Goal: Task Accomplishment & Management: Manage account settings

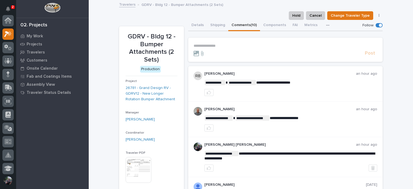
scroll to position [13, 0]
click at [35, 34] on p "My Work" at bounding box center [35, 36] width 16 height 5
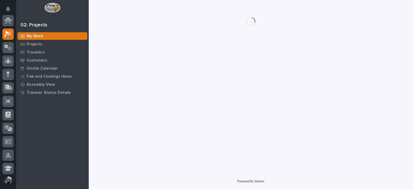
scroll to position [13, 0]
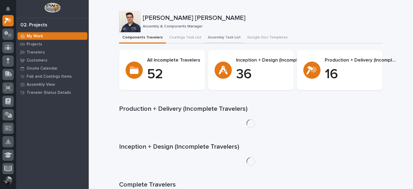
click at [222, 40] on button "Assembly Task List" at bounding box center [223, 37] width 39 height 11
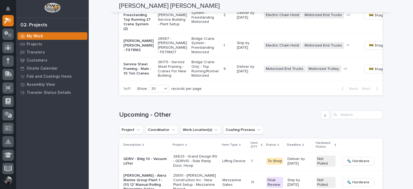
scroll to position [716, 0]
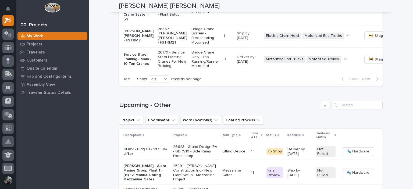
click at [134, 66] on p "Service Steel Framing - Main - 10 Ton Cranes" at bounding box center [138, 58] width 30 height 13
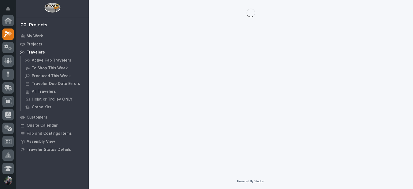
scroll to position [13, 0]
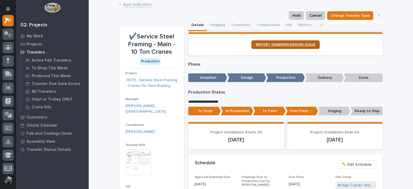
click at [303, 44] on span "REPORT DRAWING/DESIGN ISSUE" at bounding box center [286, 45] width 60 height 4
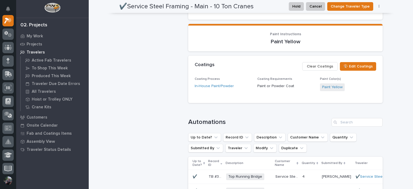
scroll to position [376, 0]
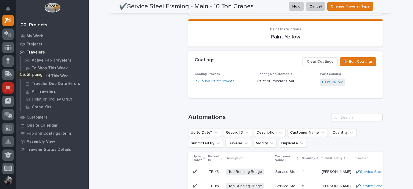
click at [8, 89] on icon at bounding box center [8, 88] width 7 height 6
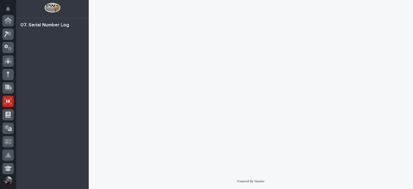
scroll to position [81, 0]
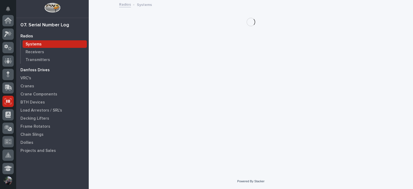
scroll to position [81, 0]
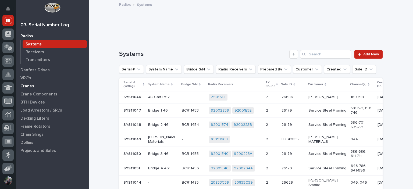
click at [26, 86] on p "Cranes" at bounding box center [27, 86] width 14 height 5
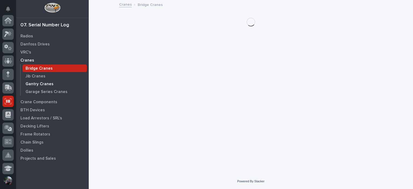
scroll to position [81, 0]
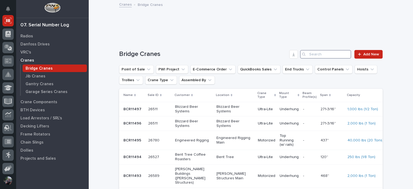
click at [326, 57] on input "Search" at bounding box center [325, 54] width 51 height 9
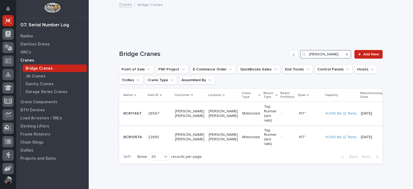
type input "henson ro"
click at [124, 111] on p "BCR11467" at bounding box center [132, 113] width 19 height 6
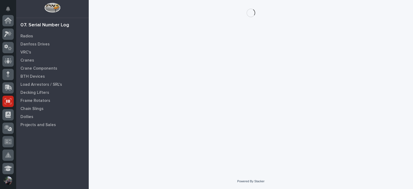
scroll to position [81, 0]
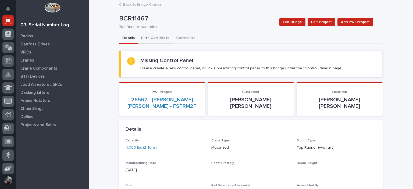
click at [156, 37] on button "Birth Certificate" at bounding box center [155, 38] width 35 height 11
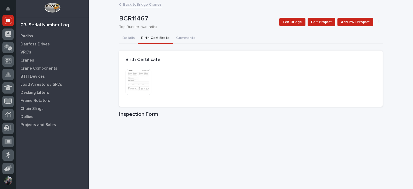
click at [146, 87] on img at bounding box center [138, 82] width 26 height 26
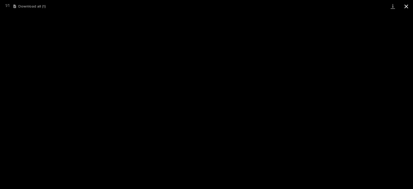
click at [409, 8] on button "Close gallery" at bounding box center [405, 6] width 13 height 13
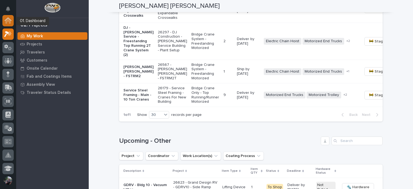
click at [7, 21] on icon at bounding box center [7, 20] width 5 height 5
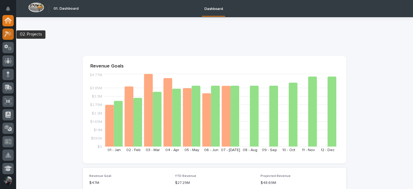
click at [6, 35] on icon at bounding box center [6, 34] width 5 height 6
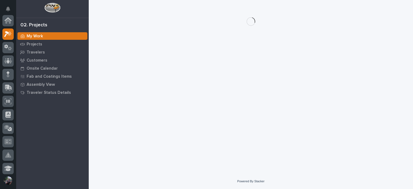
scroll to position [13, 0]
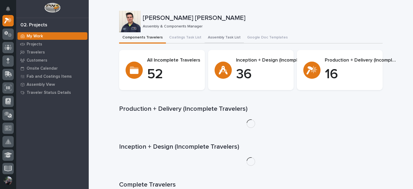
click at [225, 33] on button "Assembly Task List" at bounding box center [223, 37] width 39 height 11
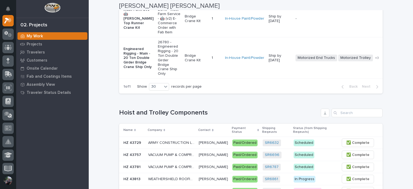
scroll to position [251, 0]
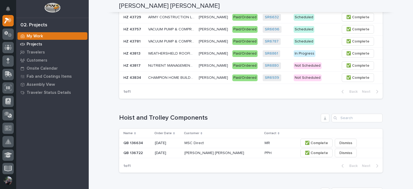
click at [30, 43] on p "Projects" at bounding box center [35, 44] width 16 height 5
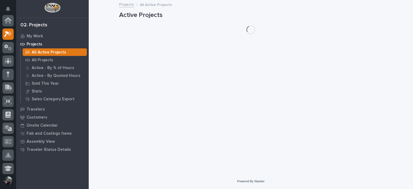
scroll to position [13, 0]
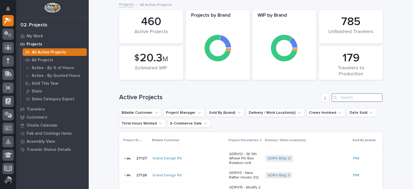
click at [349, 95] on input "Search" at bounding box center [356, 97] width 51 height 9
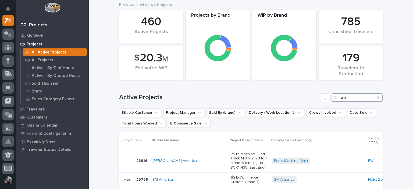
type input "a"
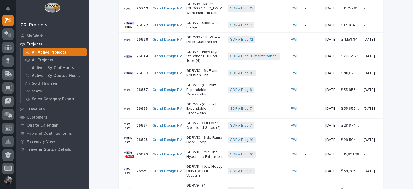
scroll to position [358, 0]
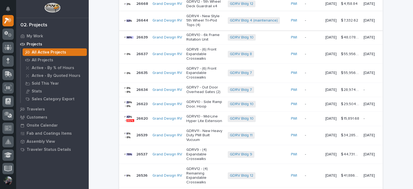
type input "grand design"
click at [197, 27] on p "GDRV4 - New Style 5th Wheel Tri-Pod Tops (4)" at bounding box center [204, 20] width 37 height 13
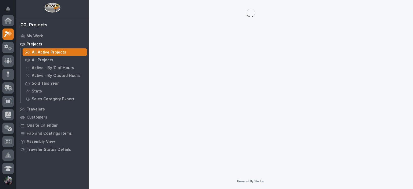
scroll to position [13, 0]
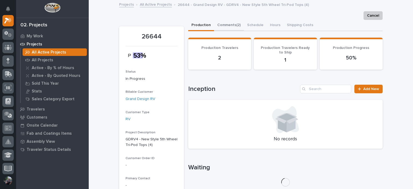
click at [232, 26] on button "Comments (2)" at bounding box center [229, 25] width 30 height 11
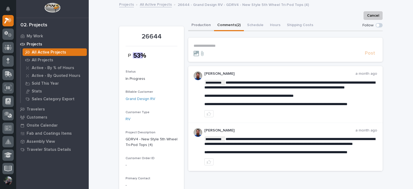
click at [199, 29] on button "Production" at bounding box center [201, 25] width 26 height 11
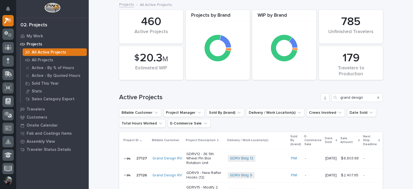
click at [364, 139] on p "Next Ship Deadline" at bounding box center [370, 141] width 14 height 14
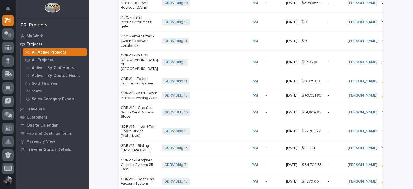
scroll to position [119, 0]
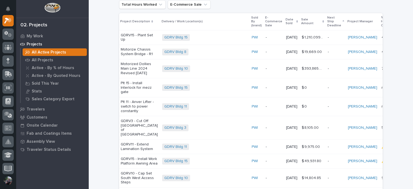
click at [327, 22] on p "Next Ship Deadline" at bounding box center [334, 22] width 14 height 14
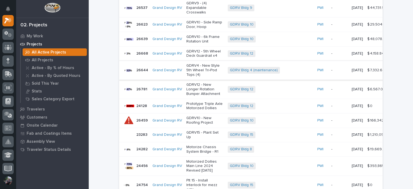
scroll to position [253, 0]
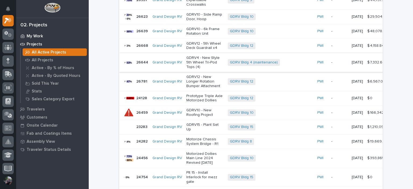
click at [36, 38] on p "My Work" at bounding box center [35, 36] width 16 height 5
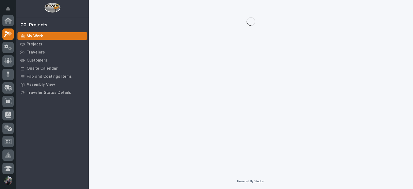
scroll to position [13, 0]
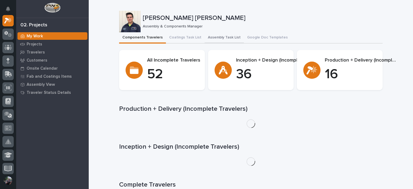
click at [210, 36] on button "Assembly Task List" at bounding box center [223, 37] width 39 height 11
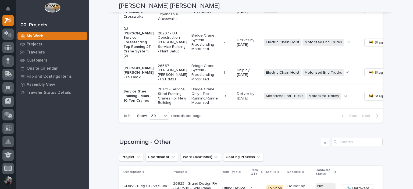
scroll to position [681, 0]
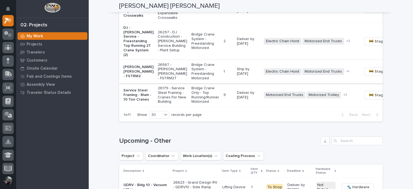
click at [369, 75] on span "🚧 Staging →" at bounding box center [380, 71] width 22 height 6
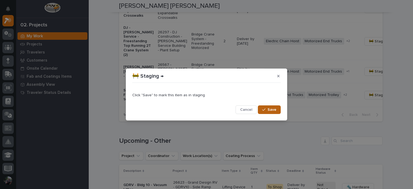
click at [266, 106] on button "Save" at bounding box center [269, 109] width 23 height 9
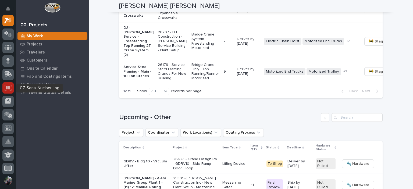
click at [10, 90] on icon at bounding box center [8, 88] width 7 height 6
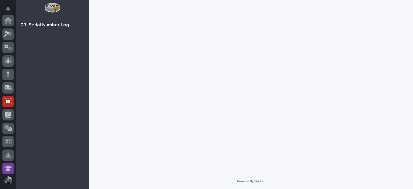
scroll to position [81, 0]
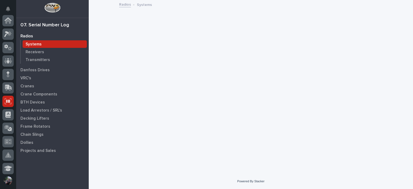
scroll to position [81, 0]
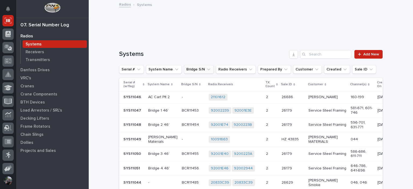
click at [200, 70] on button "Bridge S/N" at bounding box center [199, 69] width 30 height 9
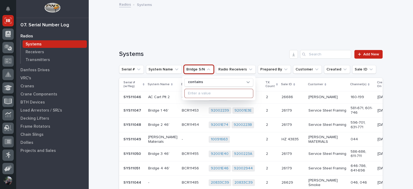
click at [201, 92] on input at bounding box center [219, 93] width 68 height 9
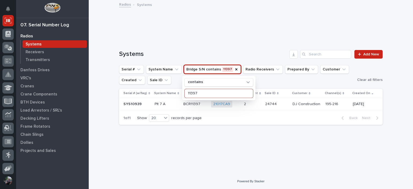
type input "11397"
click at [191, 26] on div at bounding box center [249, 22] width 261 height 10
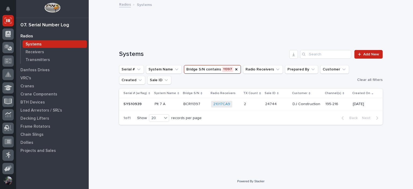
click at [200, 103] on p at bounding box center [194, 104] width 23 height 5
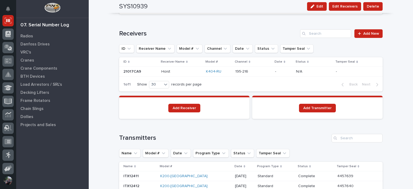
scroll to position [394, 0]
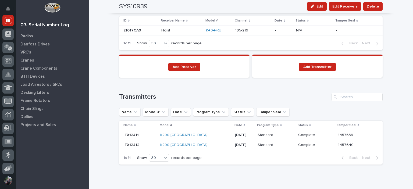
click at [235, 147] on div "[DATE]" at bounding box center [244, 145] width 18 height 9
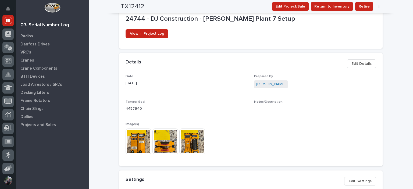
scroll to position [179, 0]
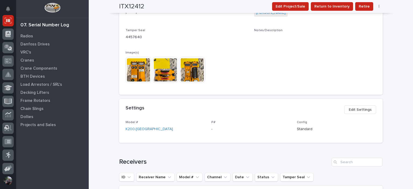
click at [142, 74] on img at bounding box center [138, 70] width 26 height 26
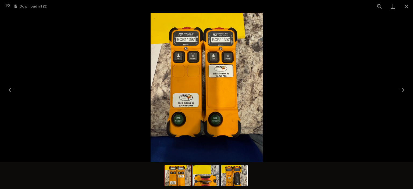
click at [209, 56] on img at bounding box center [206, 87] width 112 height 149
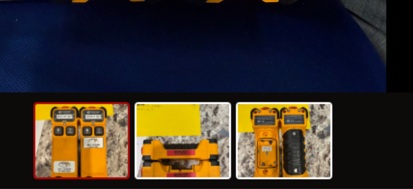
scroll to position [0, 0]
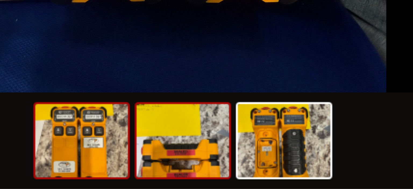
click at [204, 172] on img at bounding box center [206, 175] width 26 height 20
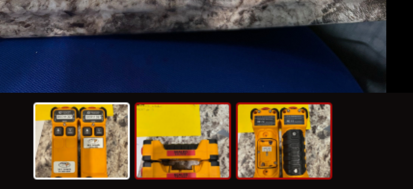
click at [231, 168] on img at bounding box center [234, 175] width 26 height 20
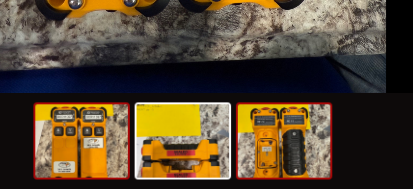
click at [183, 175] on img at bounding box center [178, 175] width 26 height 20
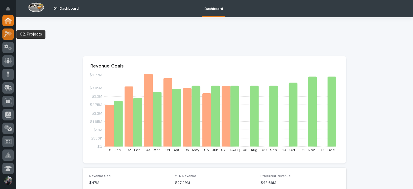
click at [8, 37] on icon at bounding box center [8, 34] width 8 height 6
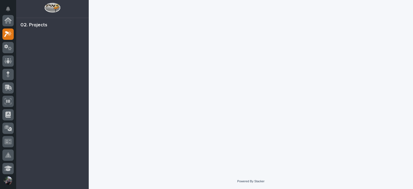
scroll to position [13, 0]
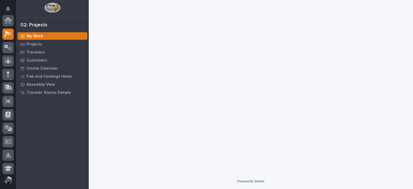
scroll to position [13, 0]
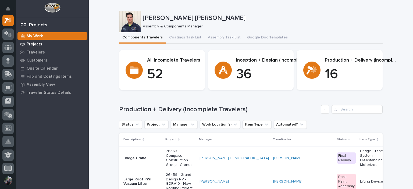
click at [41, 45] on p "Projects" at bounding box center [35, 44] width 16 height 5
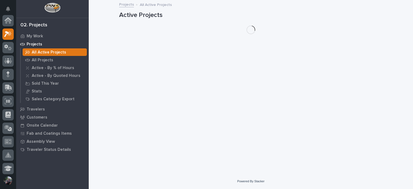
scroll to position [13, 0]
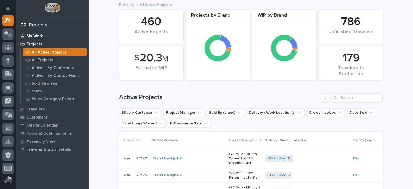
click at [37, 35] on p "My Work" at bounding box center [35, 36] width 16 height 5
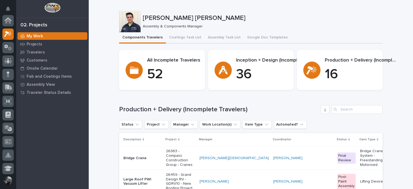
scroll to position [13, 0]
click at [230, 42] on button "Assembly Task List" at bounding box center [223, 37] width 39 height 11
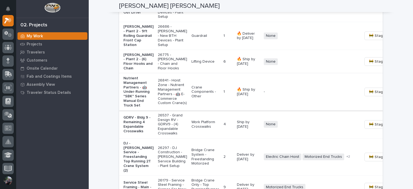
scroll to position [570, 0]
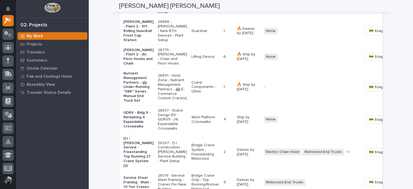
click at [138, 103] on p "Nutrient Management Partners - 🤖 Under-Running "SBK" Series Manual End Truck Set" at bounding box center [138, 87] width 30 height 32
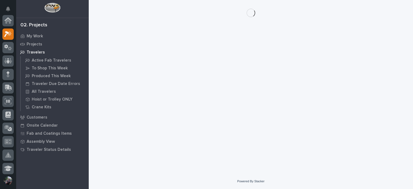
scroll to position [13, 0]
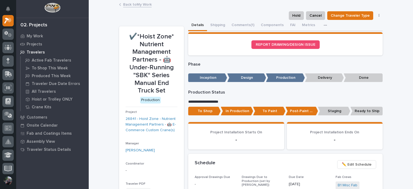
click at [320, 27] on button "button" at bounding box center [326, 25] width 12 height 11
click at [311, 38] on span "Drawing Errors" at bounding box center [306, 39] width 26 height 5
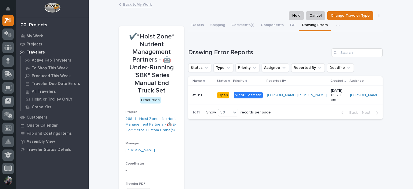
click at [198, 92] on p "#1011" at bounding box center [197, 95] width 11 height 6
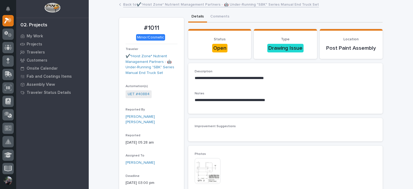
click at [144, 6] on link "Back to ✔️*Hoist Zone* Nutrient Management Partners - 🤖 Under-Running "SBK" Ser…" at bounding box center [221, 4] width 196 height 6
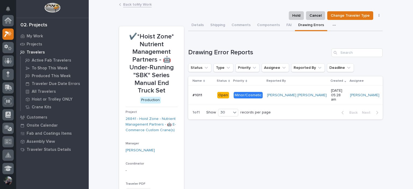
scroll to position [13, 0]
click at [199, 21] on button "Details" at bounding box center [197, 25] width 19 height 11
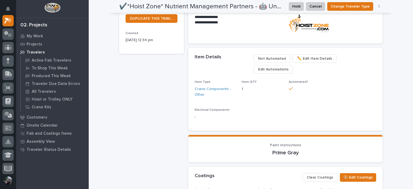
scroll to position [394, 0]
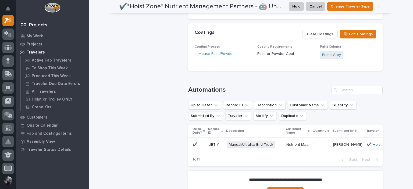
click at [211, 141] on p "UET #40884" at bounding box center [215, 144] width 15 height 6
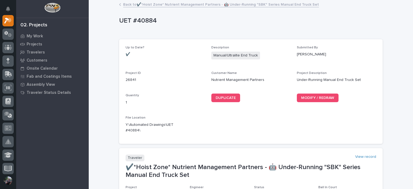
click at [142, 5] on link "Back to ✔️*Hoist Zone* Nutrient Management Partners - 🤖 Under-Running "SBK" Ser…" at bounding box center [221, 4] width 196 height 6
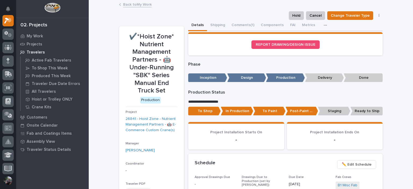
click at [138, 6] on link "Back to My Work" at bounding box center [137, 4] width 28 height 6
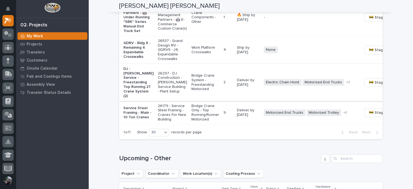
scroll to position [645, 0]
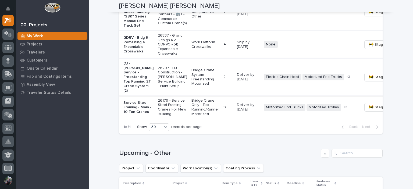
click at [369, 80] on span "🚧 Staging →" at bounding box center [380, 77] width 22 height 6
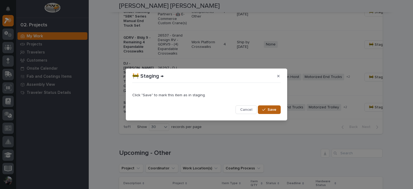
click at [264, 111] on button "Save" at bounding box center [269, 109] width 23 height 9
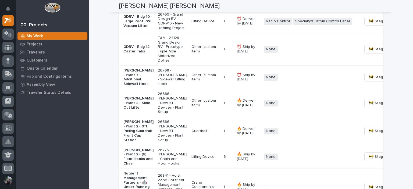
scroll to position [466, 0]
